Goal: Use online tool/utility: Utilize a website feature to perform a specific function

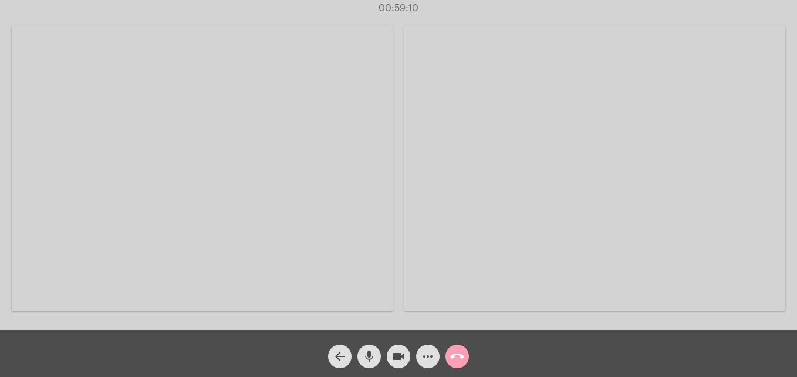
click at [460, 361] on mat-icon "call_end" at bounding box center [457, 356] width 14 height 14
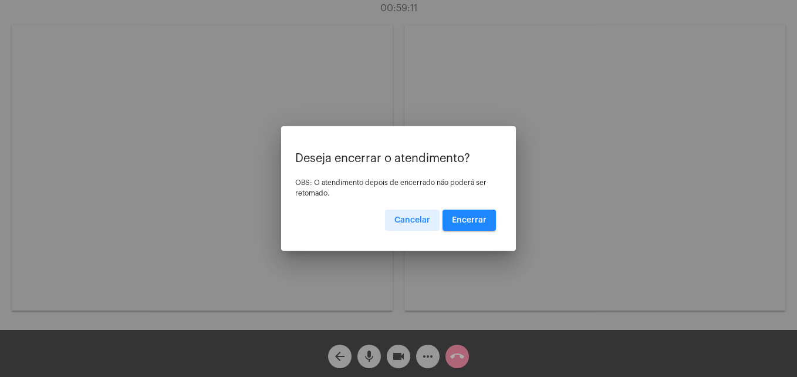
click at [469, 221] on span "Encerrar" at bounding box center [469, 220] width 35 height 8
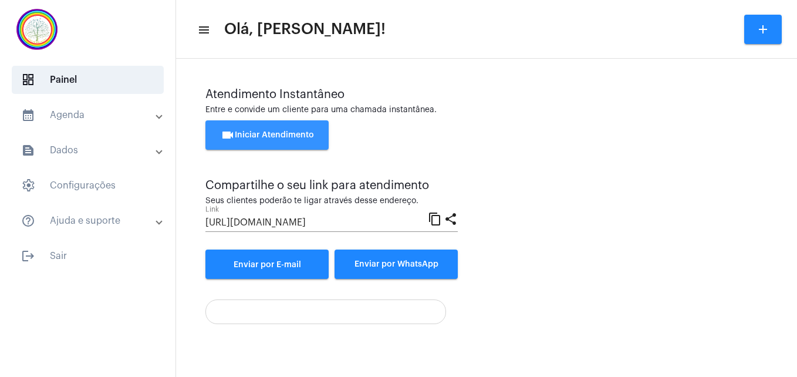
click at [283, 133] on span "videocam Iniciar Atendimento" at bounding box center [267, 135] width 93 height 8
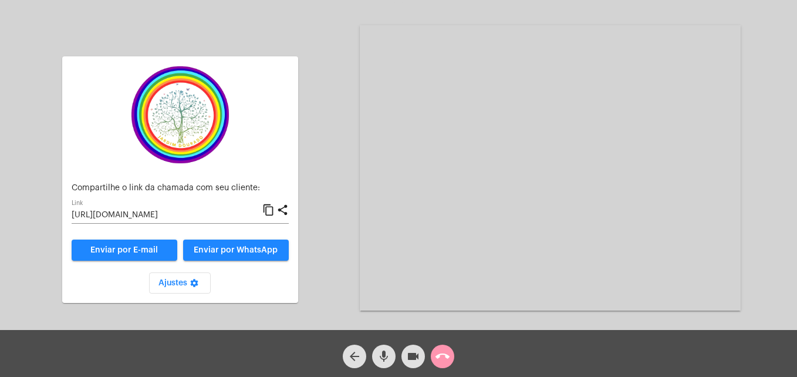
click at [270, 208] on mat-icon "content_copy" at bounding box center [268, 210] width 12 height 14
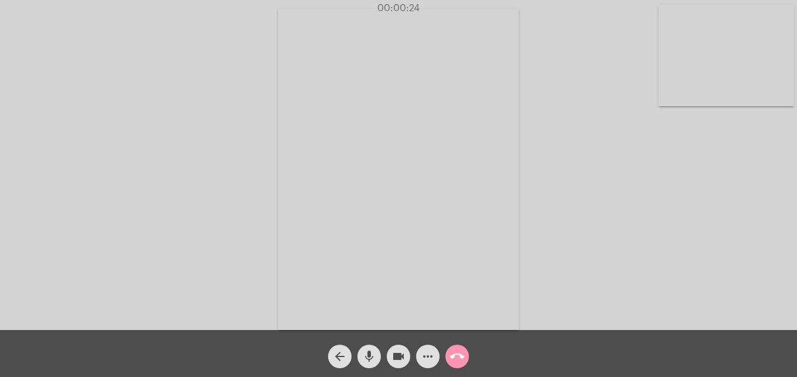
click at [669, 89] on video at bounding box center [727, 56] width 136 height 102
click at [323, 313] on video at bounding box center [505, 168] width 428 height 321
